Goal: Information Seeking & Learning: Learn about a topic

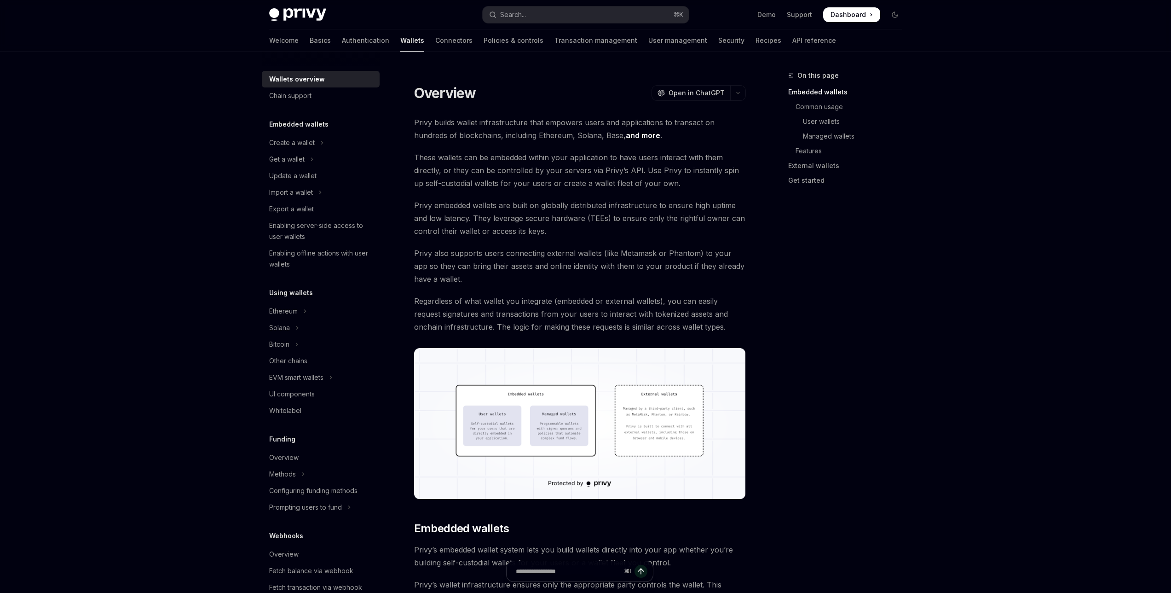
type textarea "*"
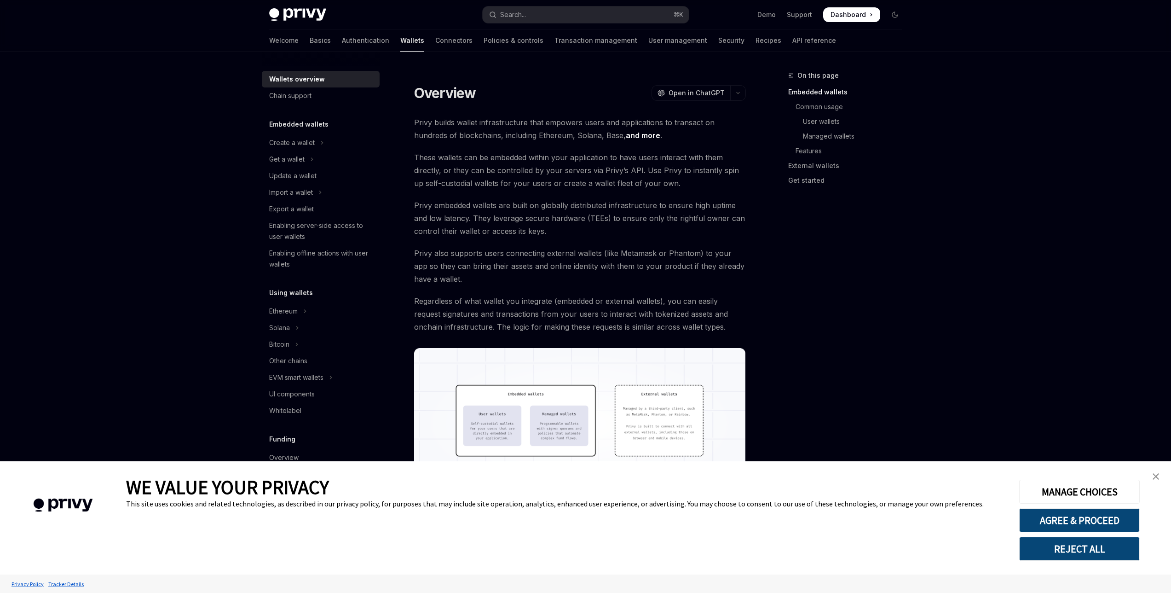
click at [1066, 550] on button "REJECT ALL" at bounding box center [1079, 548] width 121 height 24
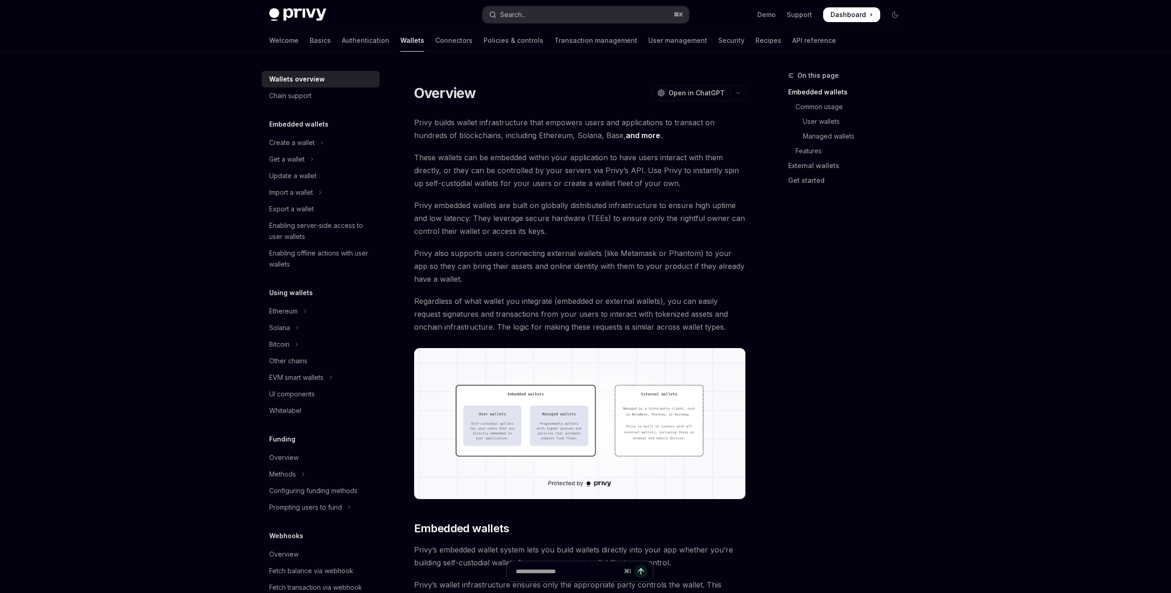
click at [561, 12] on button "Search... ⌘ K" at bounding box center [586, 14] width 206 height 17
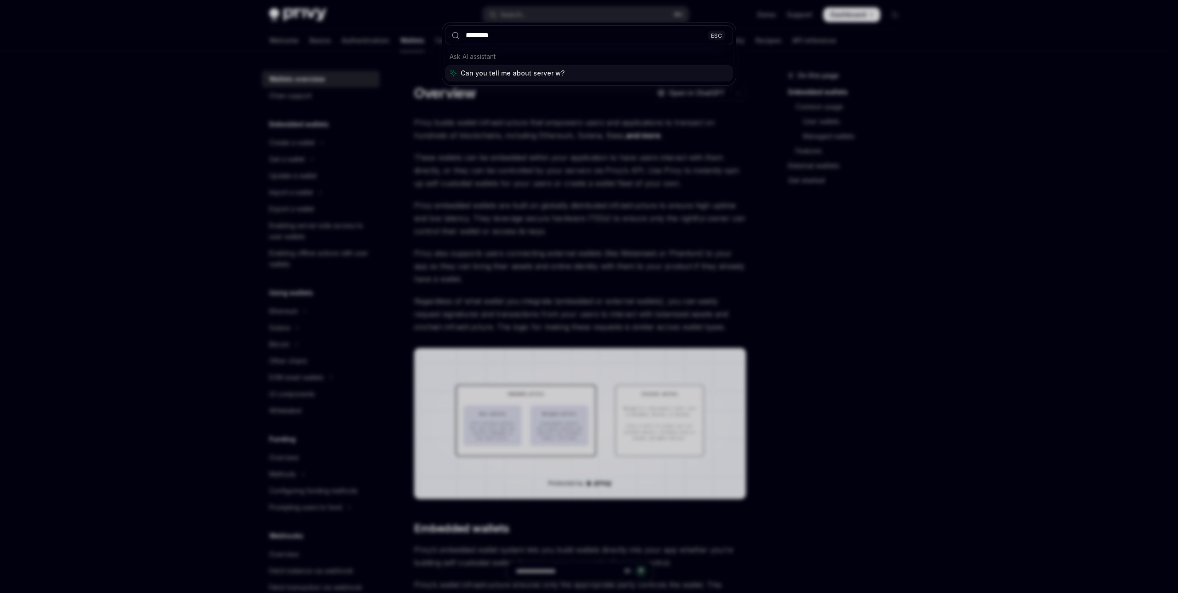
type input "*********"
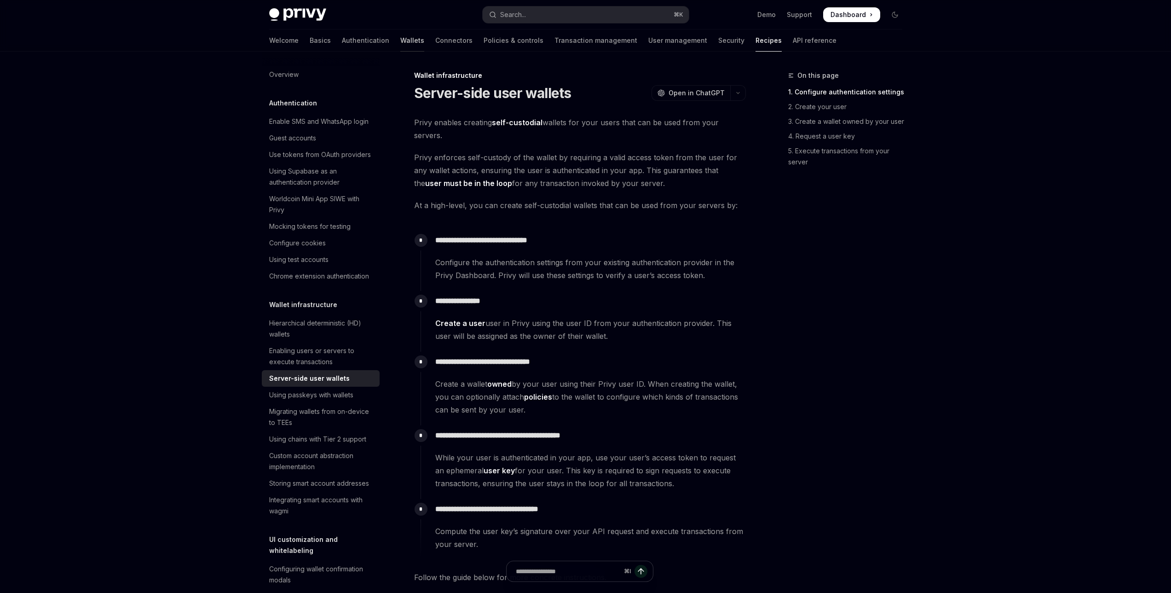
click at [400, 42] on link "Wallets" at bounding box center [412, 40] width 24 height 22
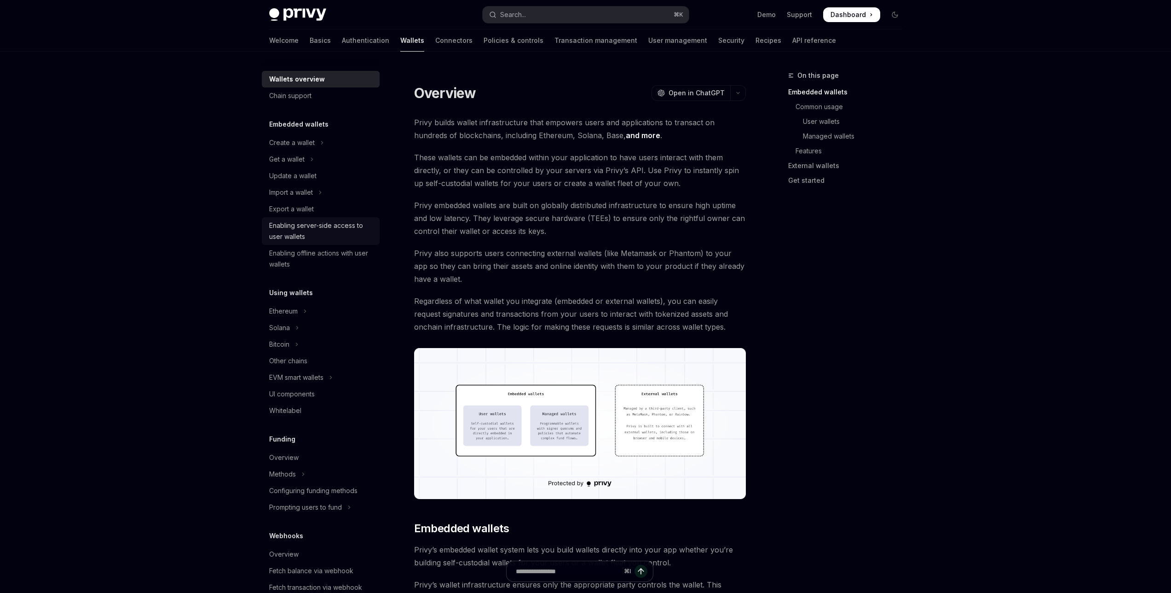
click at [316, 239] on div "Enabling server-side access to user wallets" at bounding box center [321, 231] width 105 height 22
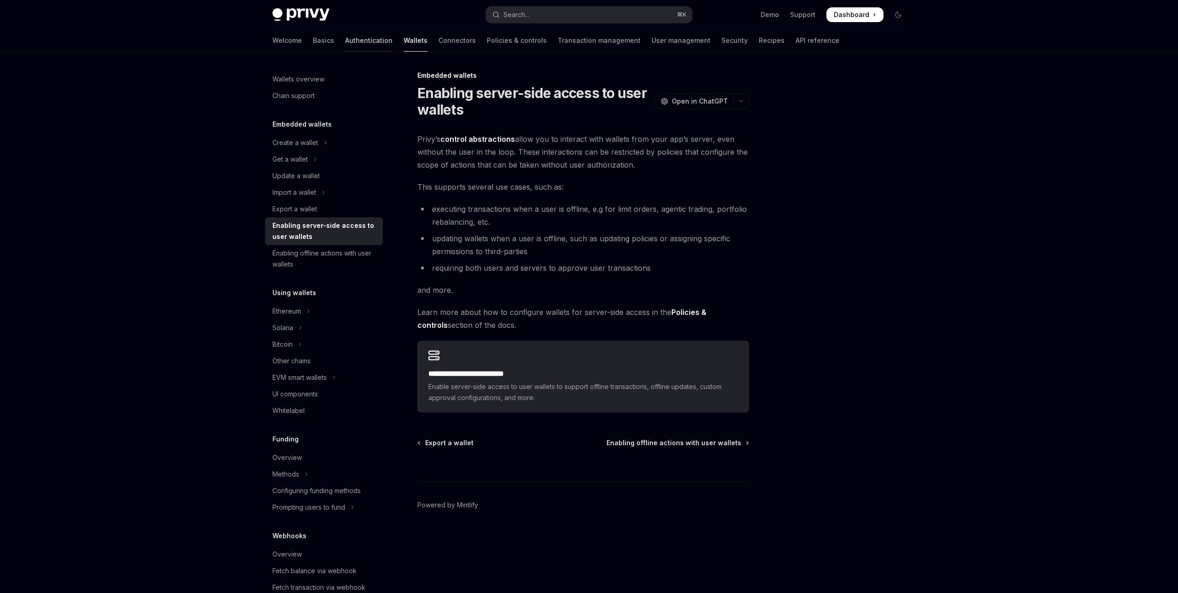
click at [345, 39] on link "Authentication" at bounding box center [368, 40] width 47 height 22
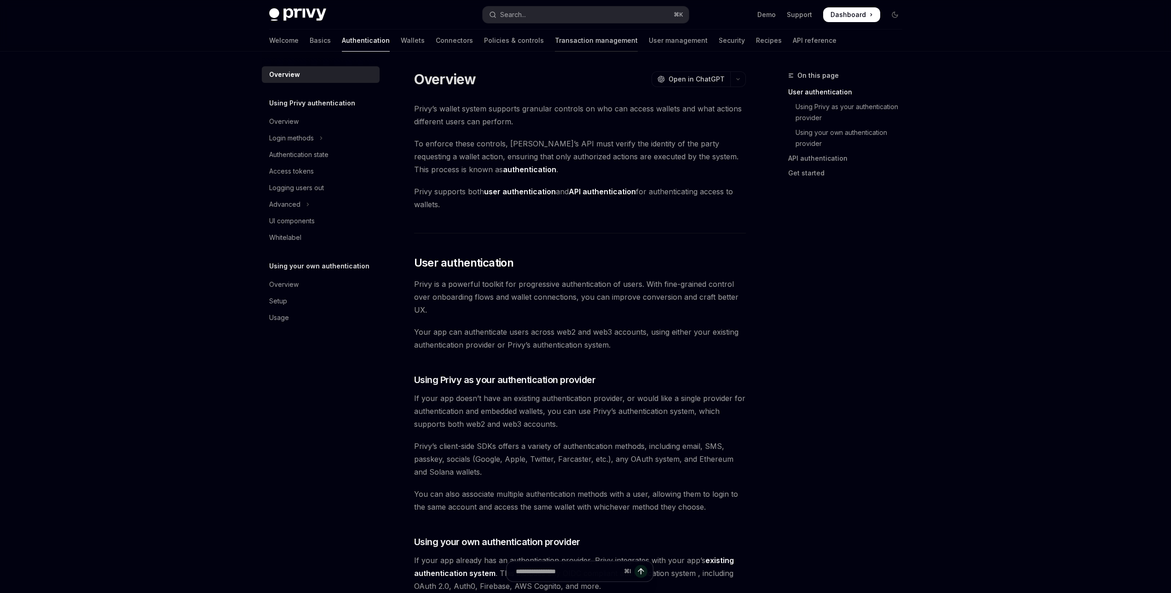
click at [555, 45] on link "Transaction management" at bounding box center [596, 40] width 83 height 22
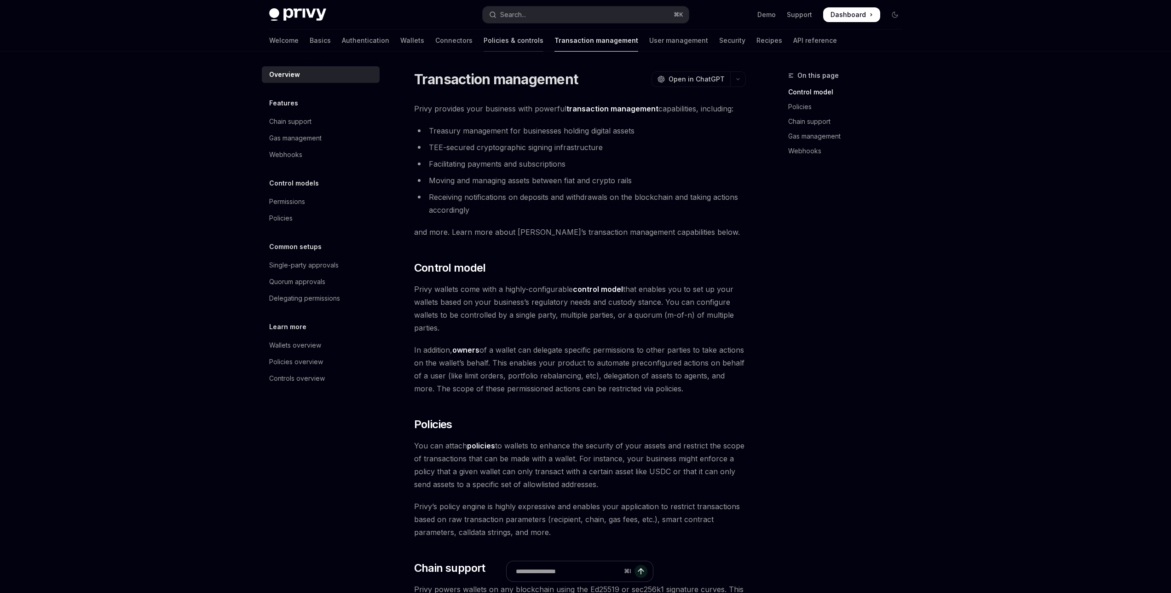
click at [484, 45] on link "Policies & controls" at bounding box center [514, 40] width 60 height 22
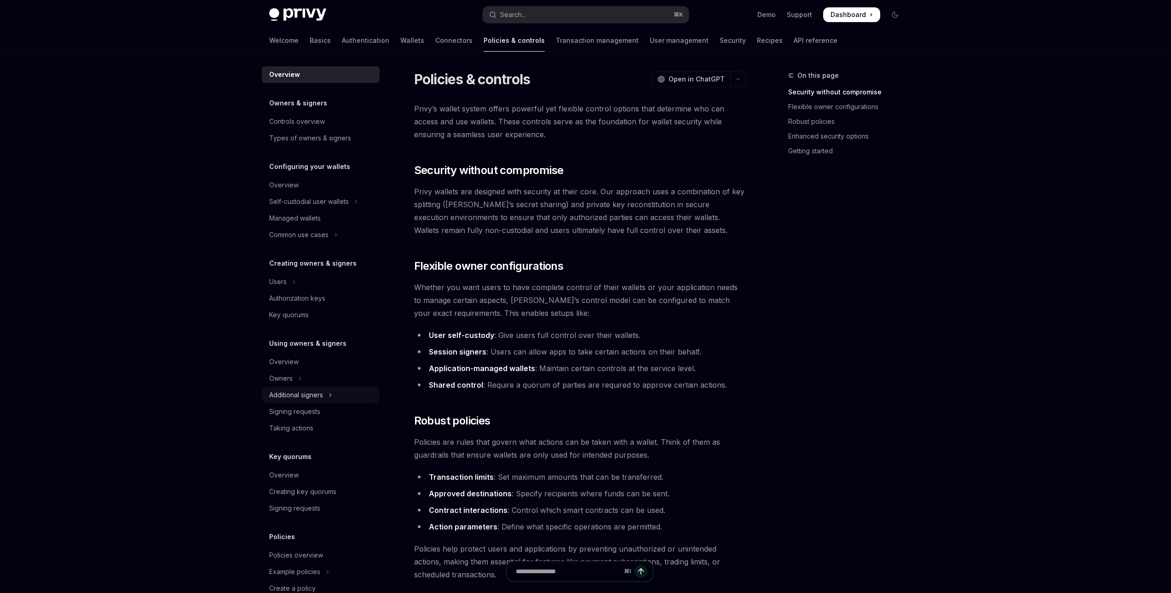
click at [322, 397] on div "Additional signers" at bounding box center [296, 394] width 54 height 11
type textarea "*"
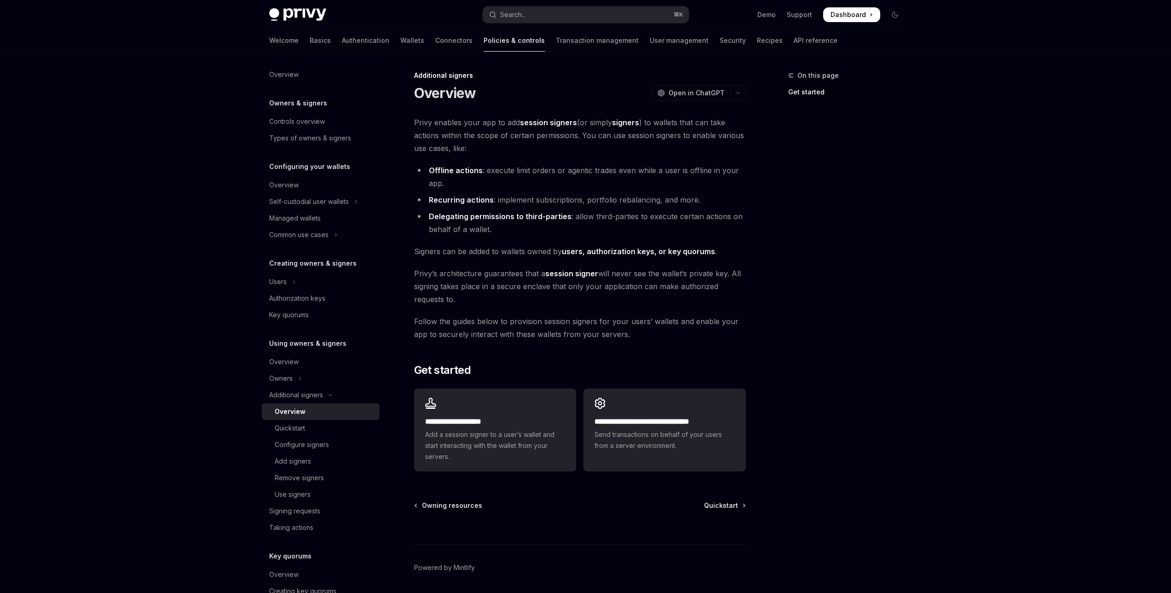
click at [554, 23] on div "Privy Docs home page Search... ⌘ K Demo Support Dashboard Dashboard Search..." at bounding box center [585, 14] width 633 height 29
click at [555, 19] on button "Search... ⌘ K" at bounding box center [586, 14] width 206 height 17
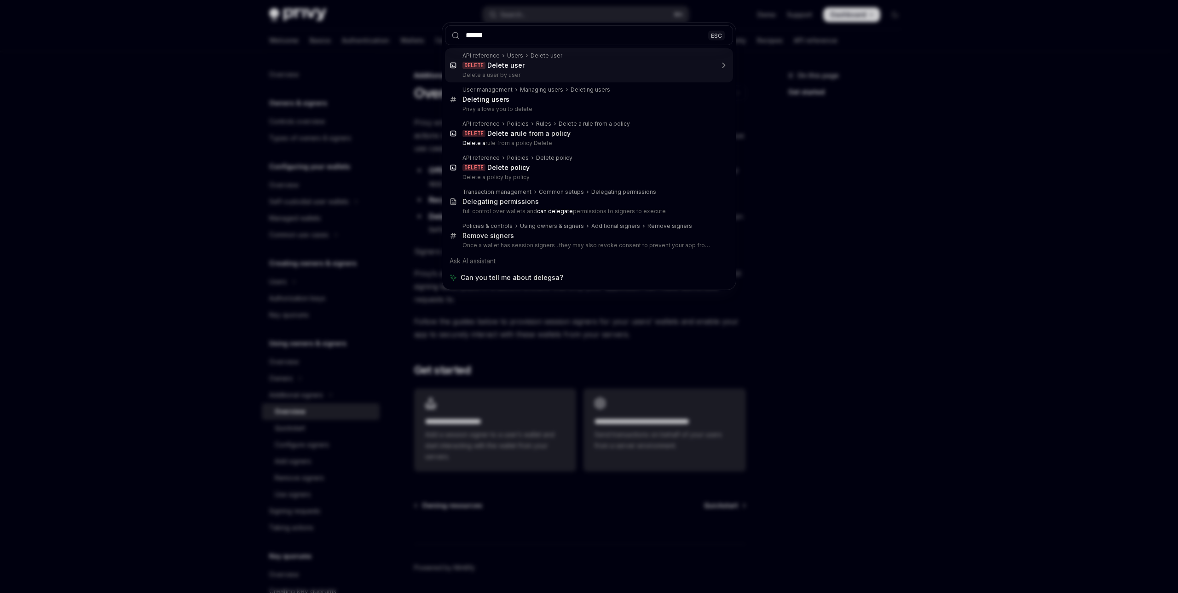
type input "*****"
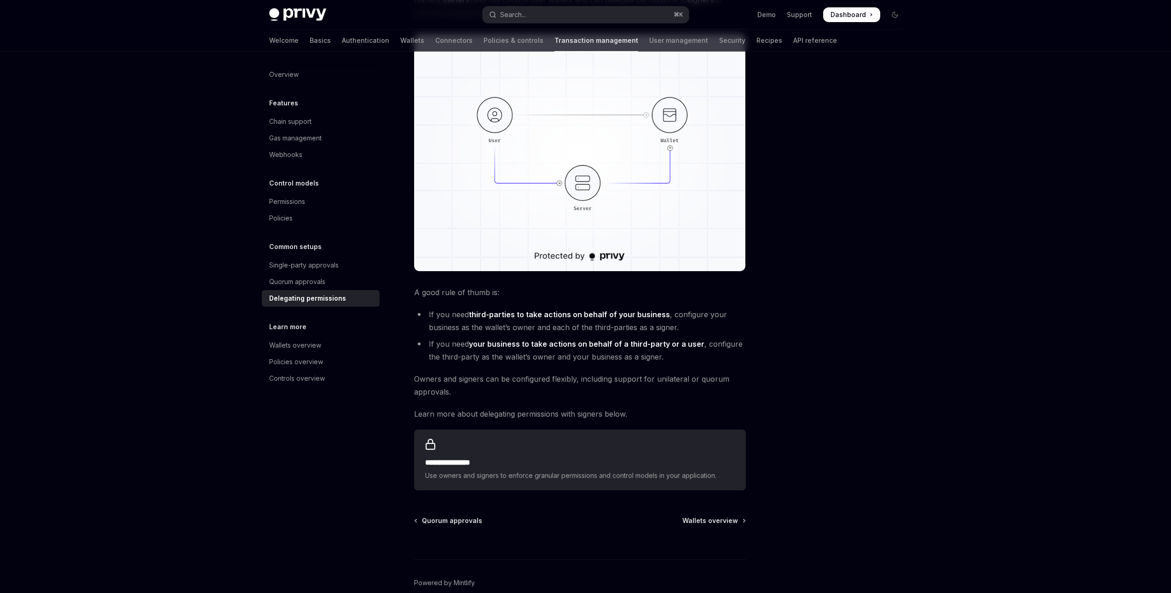
scroll to position [194, 0]
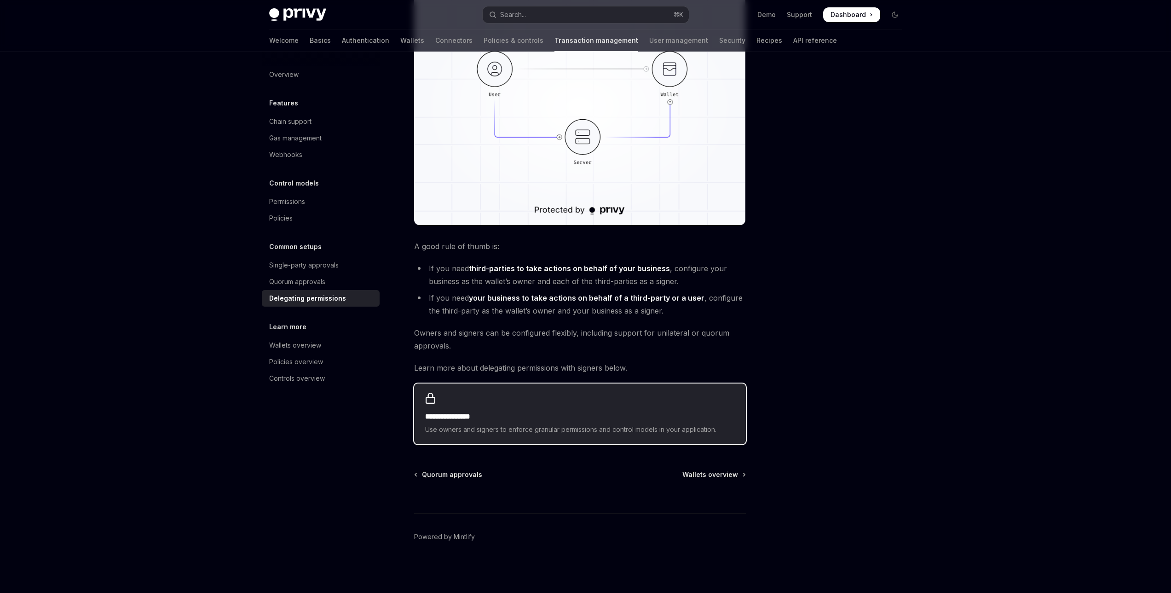
click at [598, 413] on h2 "**********" at bounding box center [580, 416] width 310 height 11
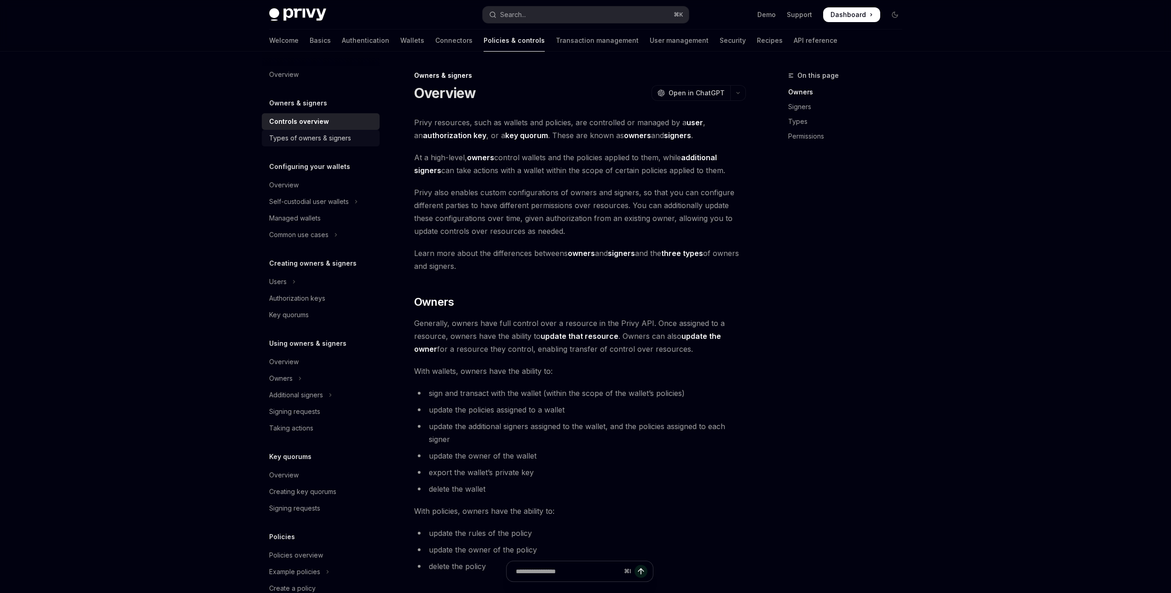
click at [355, 138] on div "Types of owners & signers" at bounding box center [321, 137] width 105 height 11
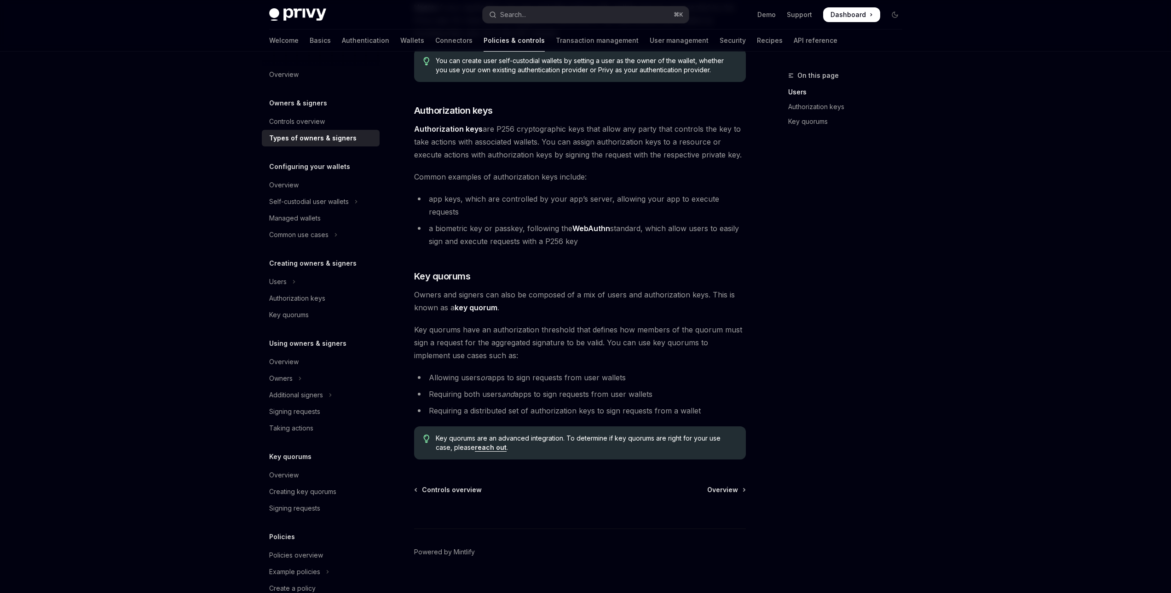
scroll to position [171, 0]
click at [343, 293] on div "Authorization keys" at bounding box center [321, 298] width 105 height 11
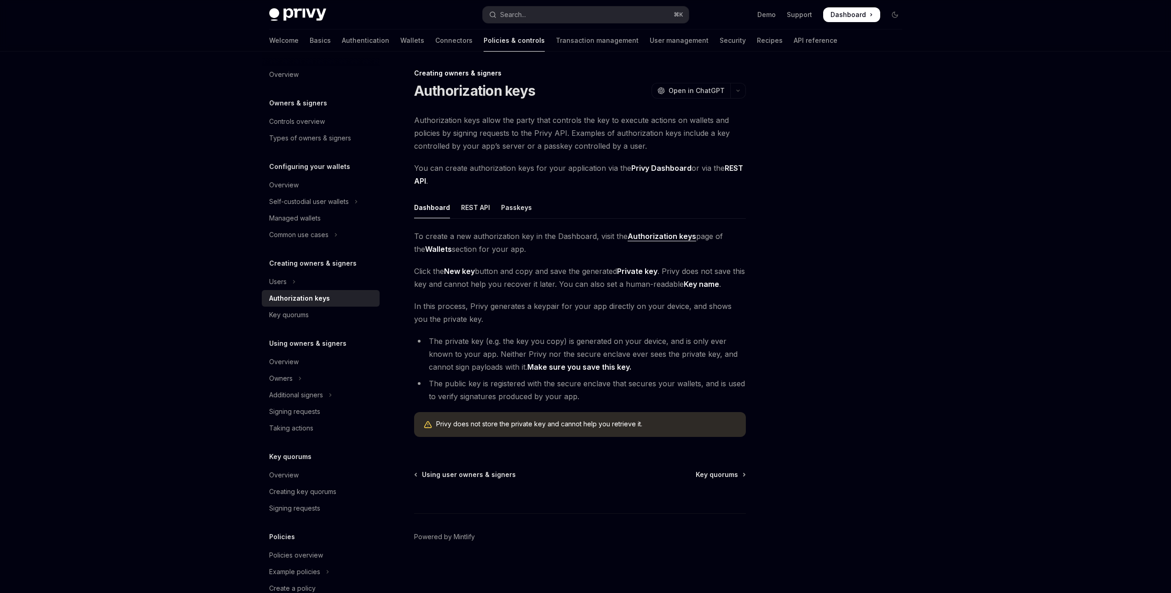
click at [345, 290] on link "Authorization keys" at bounding box center [321, 298] width 118 height 17
click at [348, 288] on button "Users" at bounding box center [321, 281] width 118 height 17
type textarea "*"
